Goal: Task Accomplishment & Management: Manage account settings

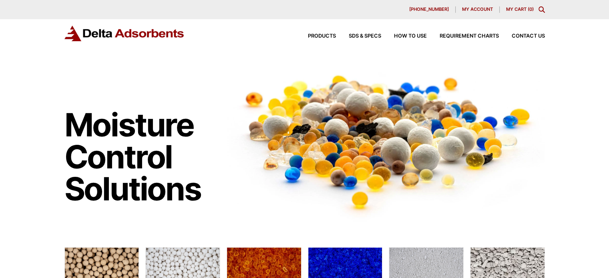
click at [474, 11] on span "My account" at bounding box center [477, 9] width 31 height 4
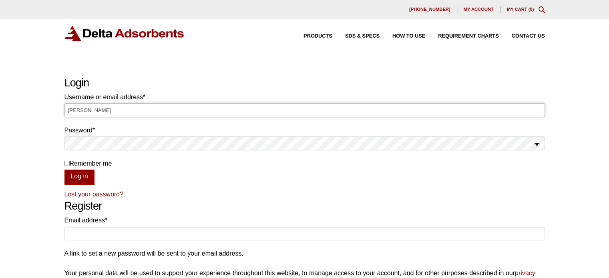
click at [236, 111] on input "Laura" at bounding box center [305, 110] width 481 height 14
type input "L"
type input "Laura@deltaadsorbents.com"
click at [65, 170] on button "Log in" at bounding box center [80, 177] width 30 height 15
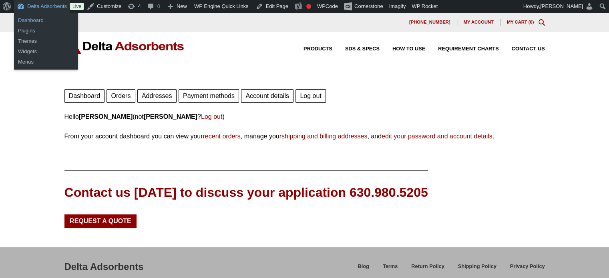
click at [30, 19] on link "Dashboard" at bounding box center [46, 20] width 64 height 10
